Goal: Check status: Check status

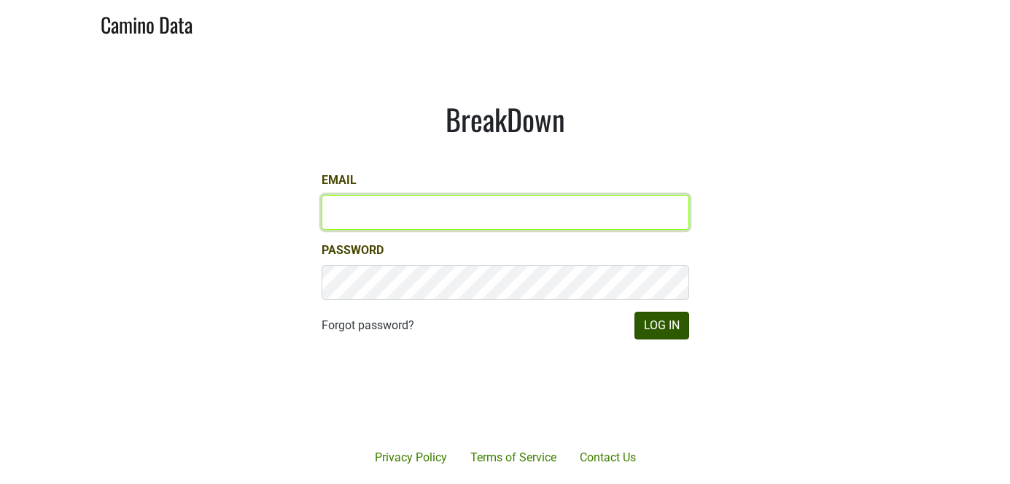
type input "lauren@aperture-cellars.com"
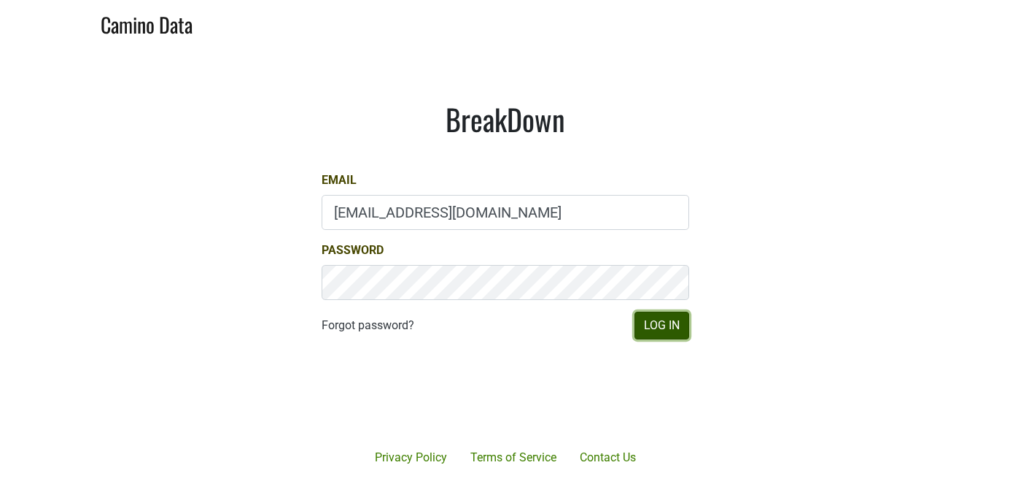
click at [657, 327] on button "Log In" at bounding box center [662, 326] width 55 height 28
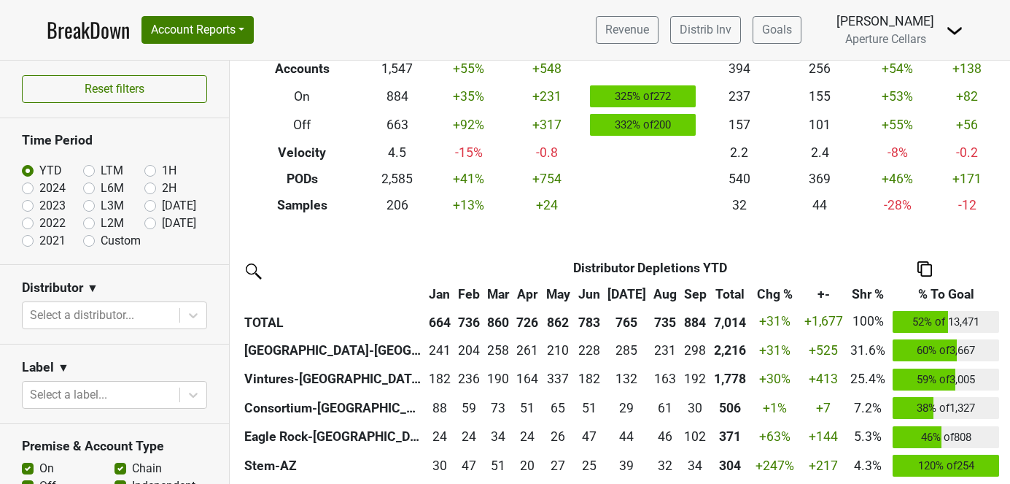
scroll to position [227, 0]
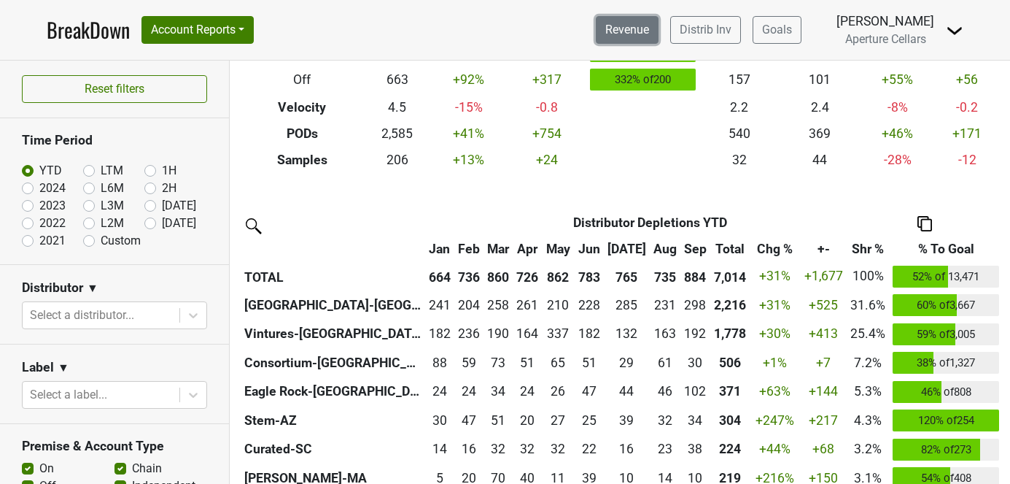
click at [629, 28] on link "Revenue" at bounding box center [627, 30] width 63 height 28
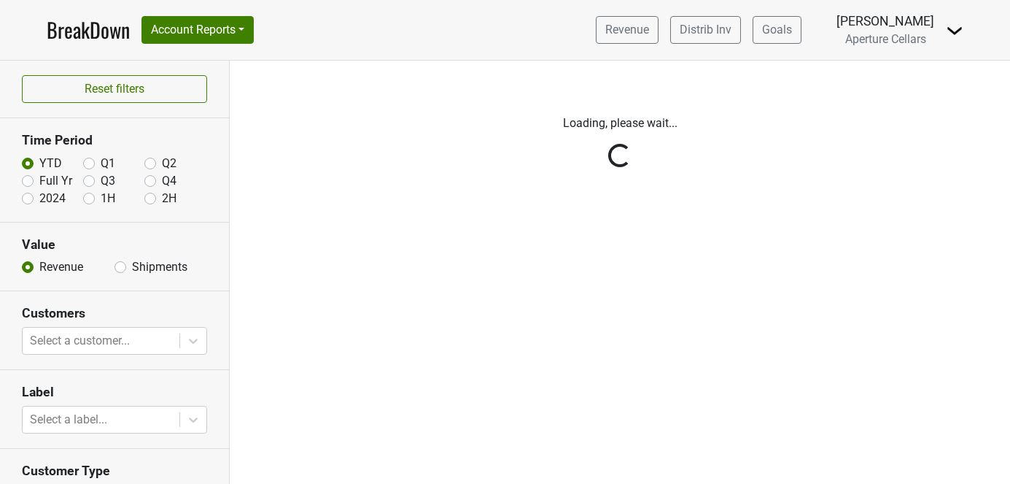
click at [121, 265] on div "Reset filters Time Period YTD Q1 Q2 Full Yr Q3 Q4 2024 1H 2H Value Revenue Ship…" at bounding box center [115, 272] width 230 height 423
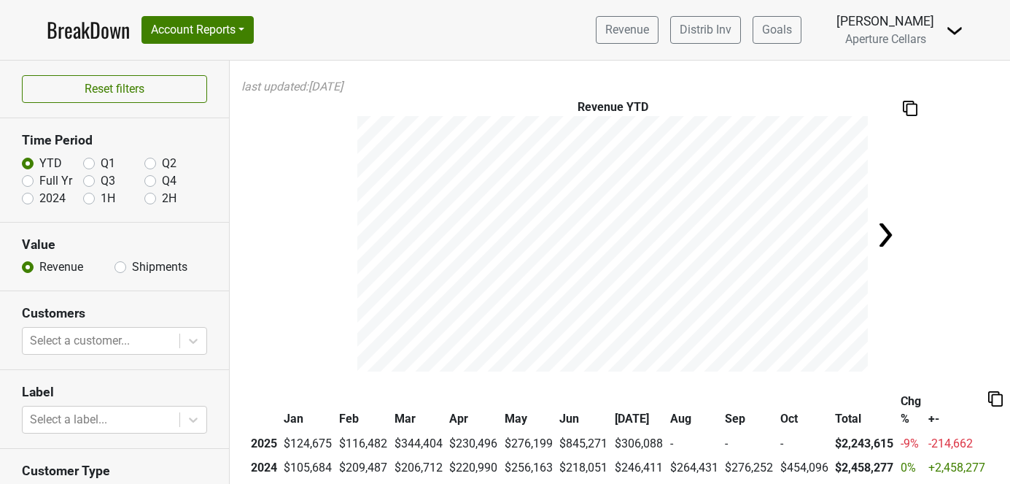
click at [132, 268] on label "Shipments" at bounding box center [159, 267] width 55 height 18
click at [120, 268] on input "Shipments" at bounding box center [121, 265] width 12 height 15
radio input "true"
